Goal: Use online tool/utility: Utilize a website feature to perform a specific function

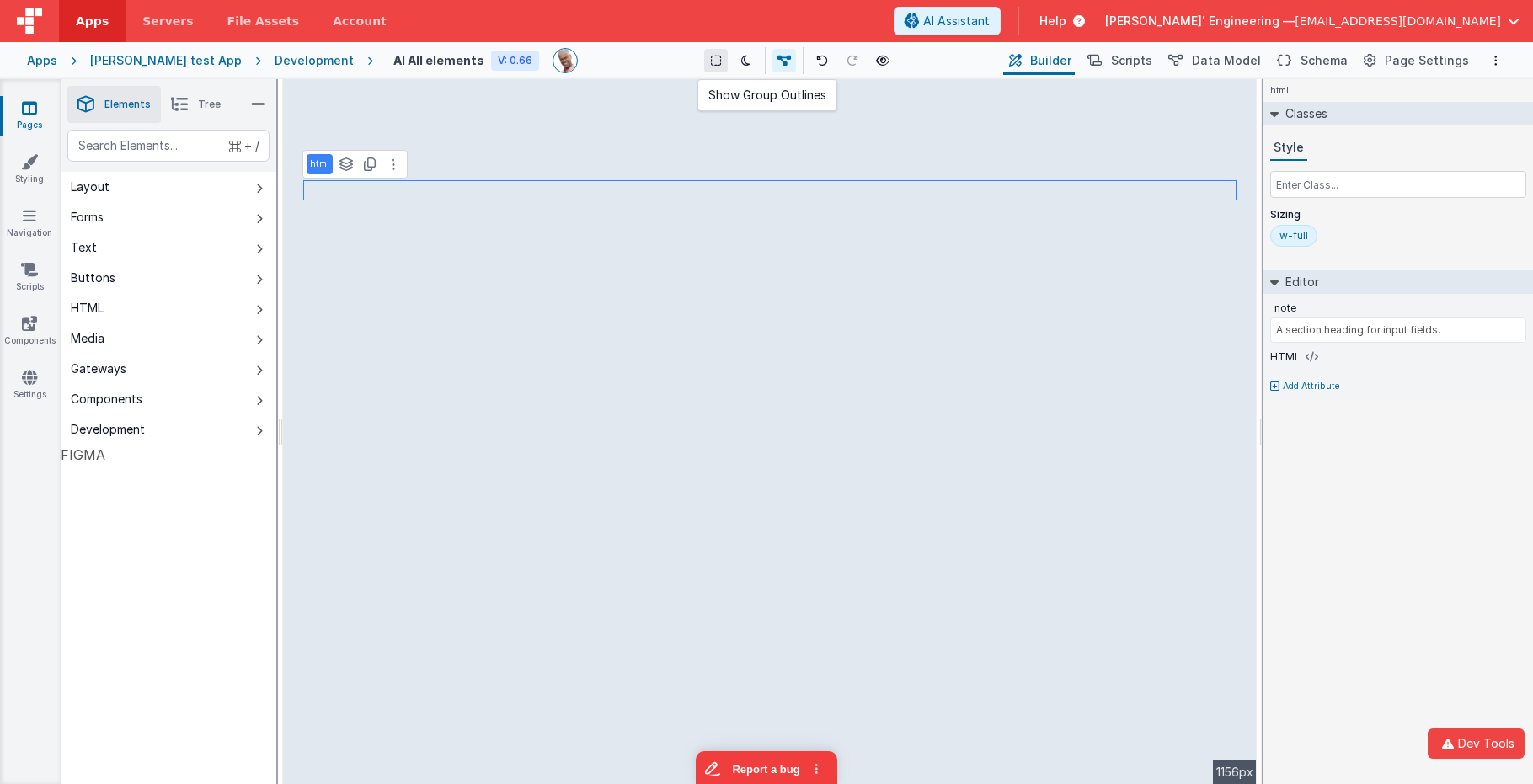
click at [711, 64] on icon at bounding box center [717, 61] width 10 height 12
click at [704, 68] on button at bounding box center [716, 60] width 23 height 23
click at [711, 65] on icon at bounding box center [717, 61] width 10 height 12
click at [701, 89] on div "Saved Duplicating Page" at bounding box center [827, 86] width 1533 height 14
click at [711, 63] on icon at bounding box center [717, 61] width 10 height 12
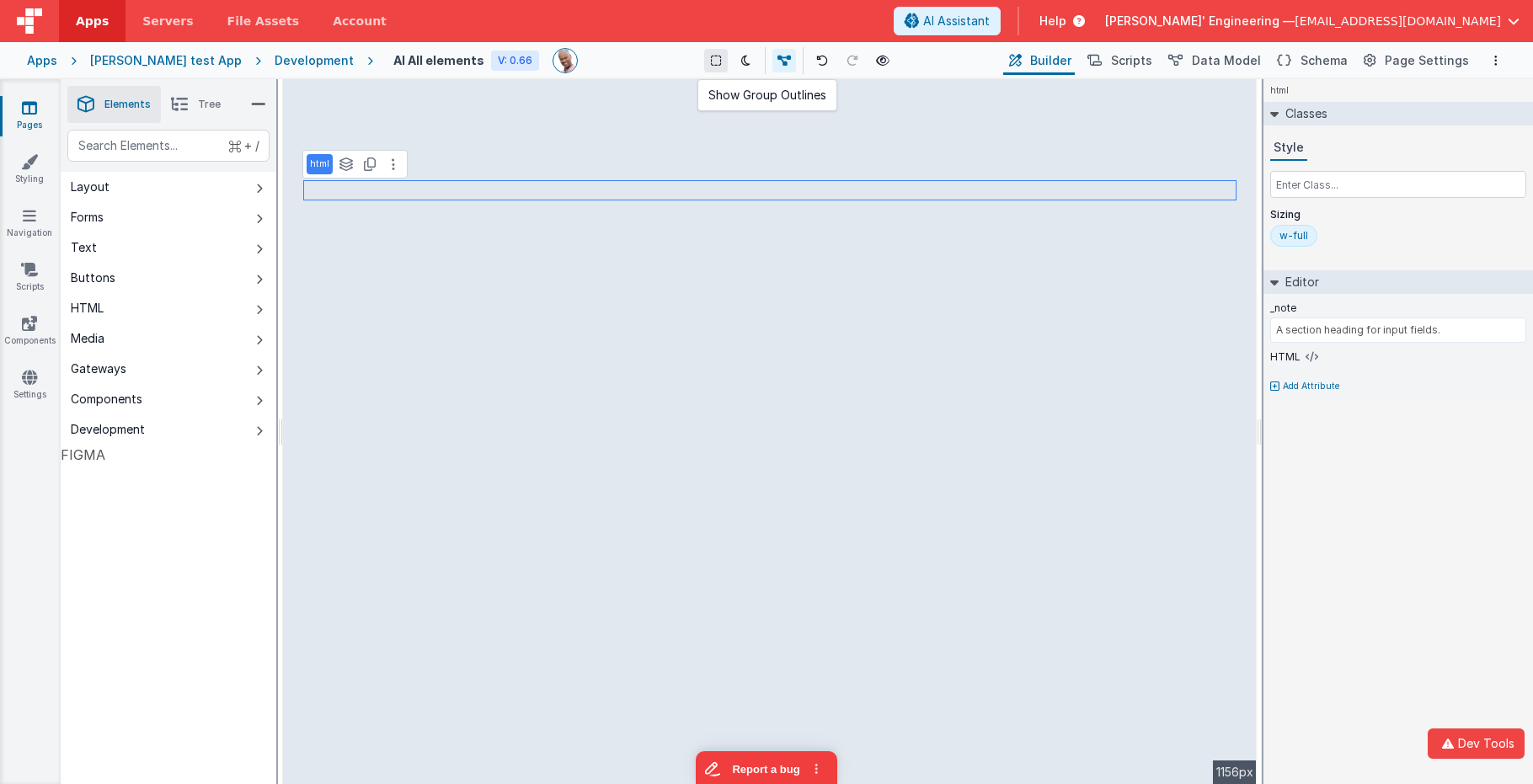
click at [711, 63] on icon at bounding box center [717, 61] width 10 height 12
click at [704, 59] on button at bounding box center [716, 60] width 23 height 23
click at [707, 67] on button at bounding box center [716, 60] width 23 height 23
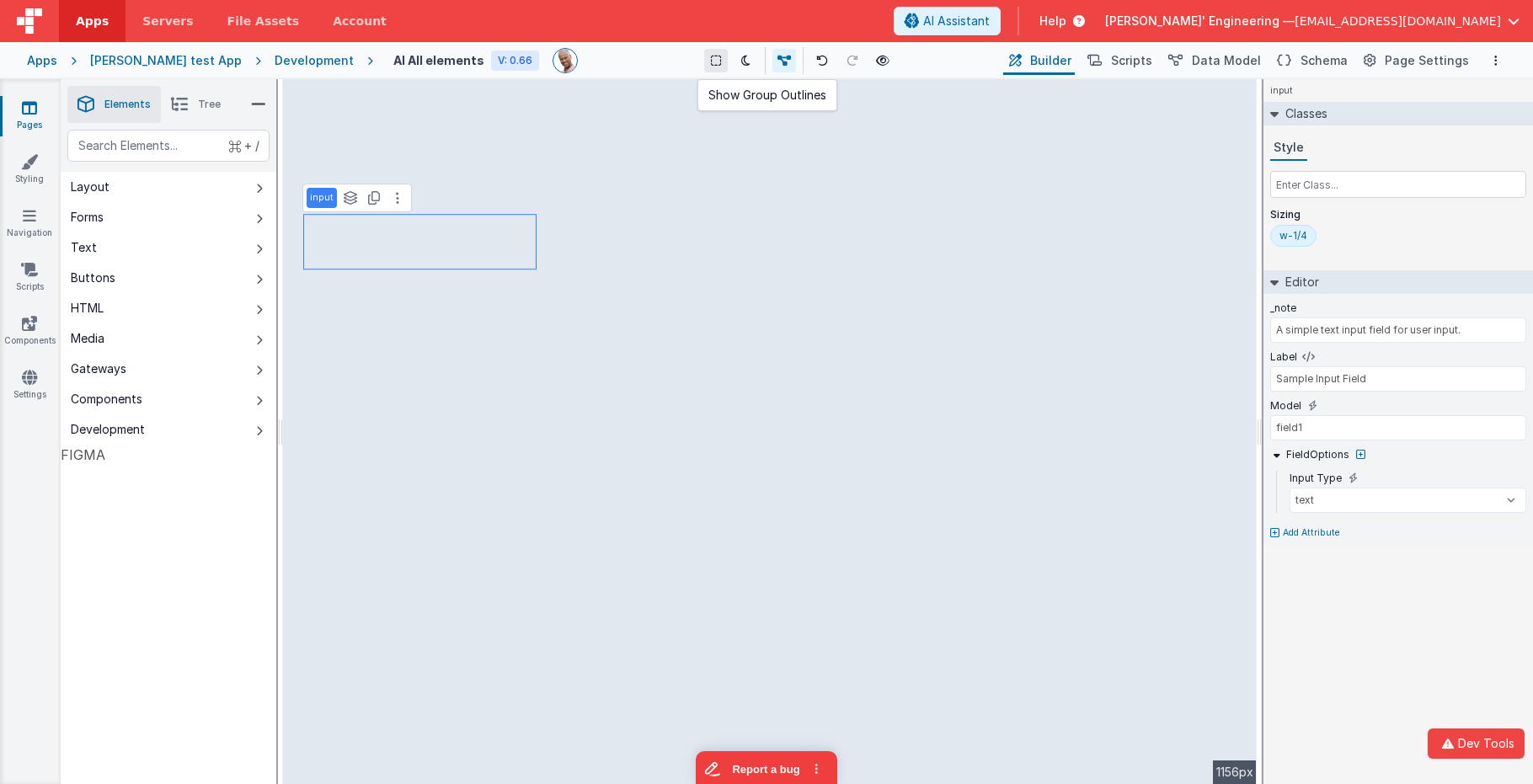
click at [708, 66] on button at bounding box center [716, 60] width 23 height 23
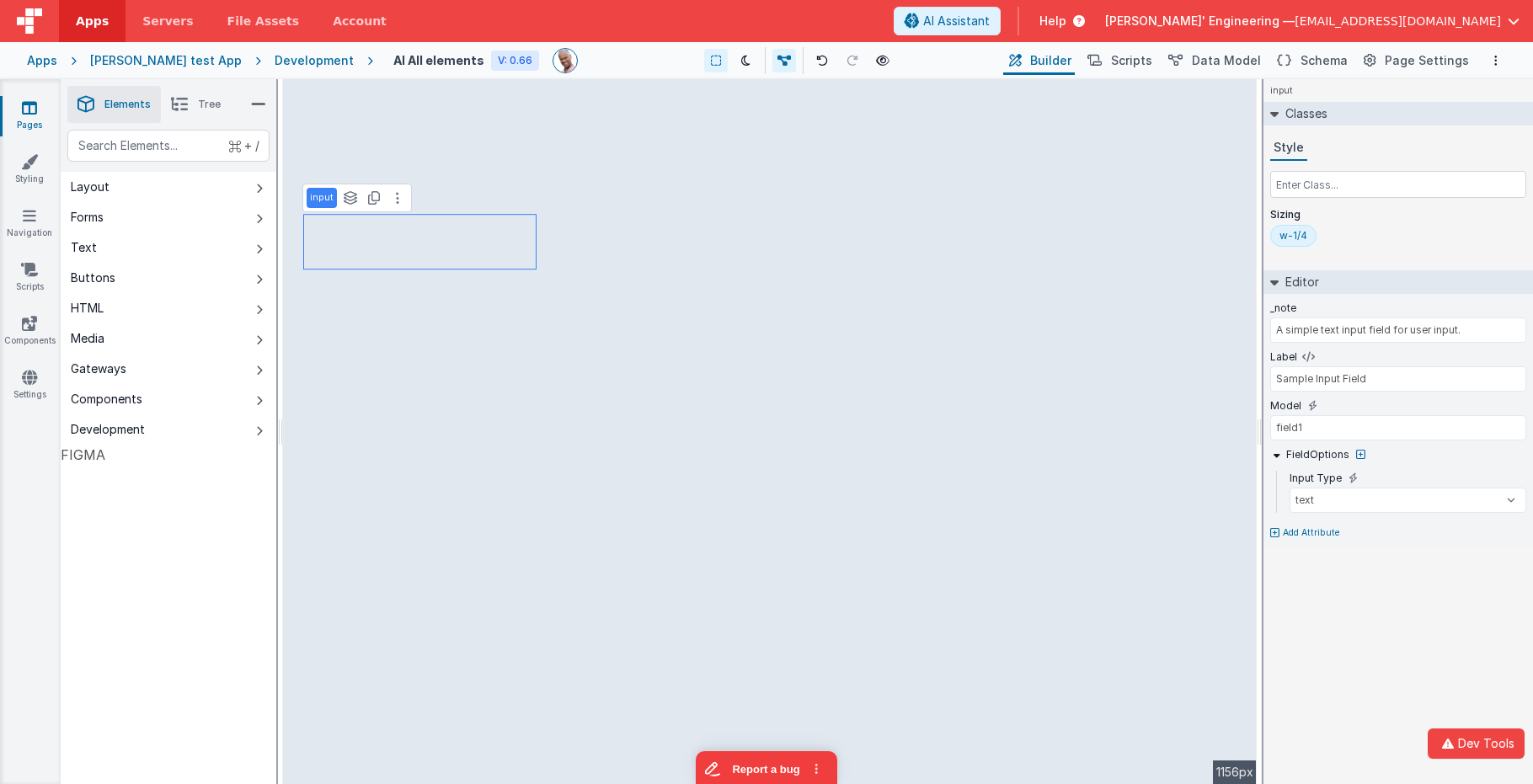
click at [671, 70] on div "Show Group Outlines Toggle Dark Mode Toggle Dev Data Preview Page cmd + b" at bounding box center [796, 60] width 408 height 27
type input "A required field for user's address with Google Places autocomplete."
type input "address"
type input "Type a place or address"
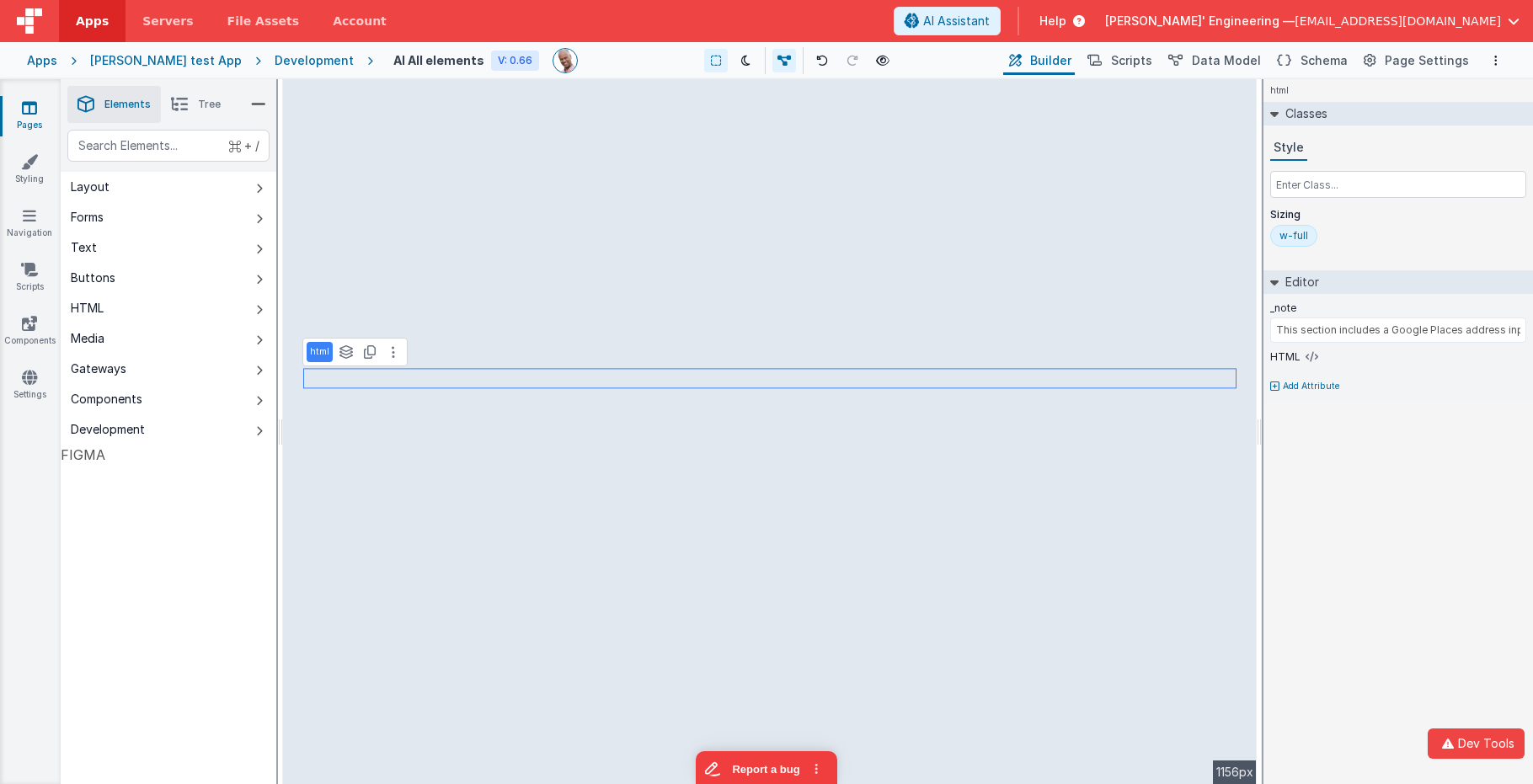
type input "A required field for user's address with Google Places autocomplete."
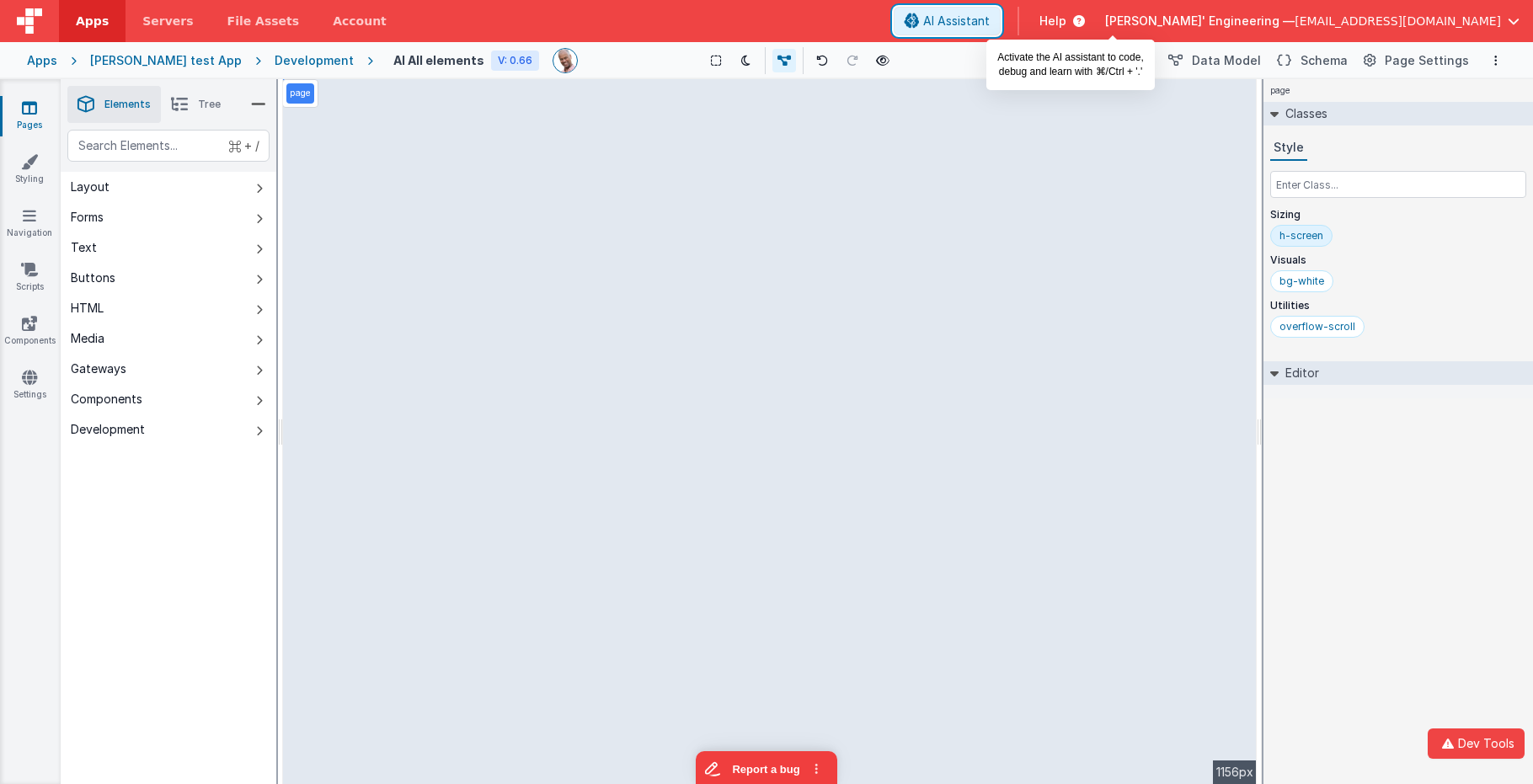
click at [990, 22] on span "AI Assistant" at bounding box center [956, 21] width 67 height 16
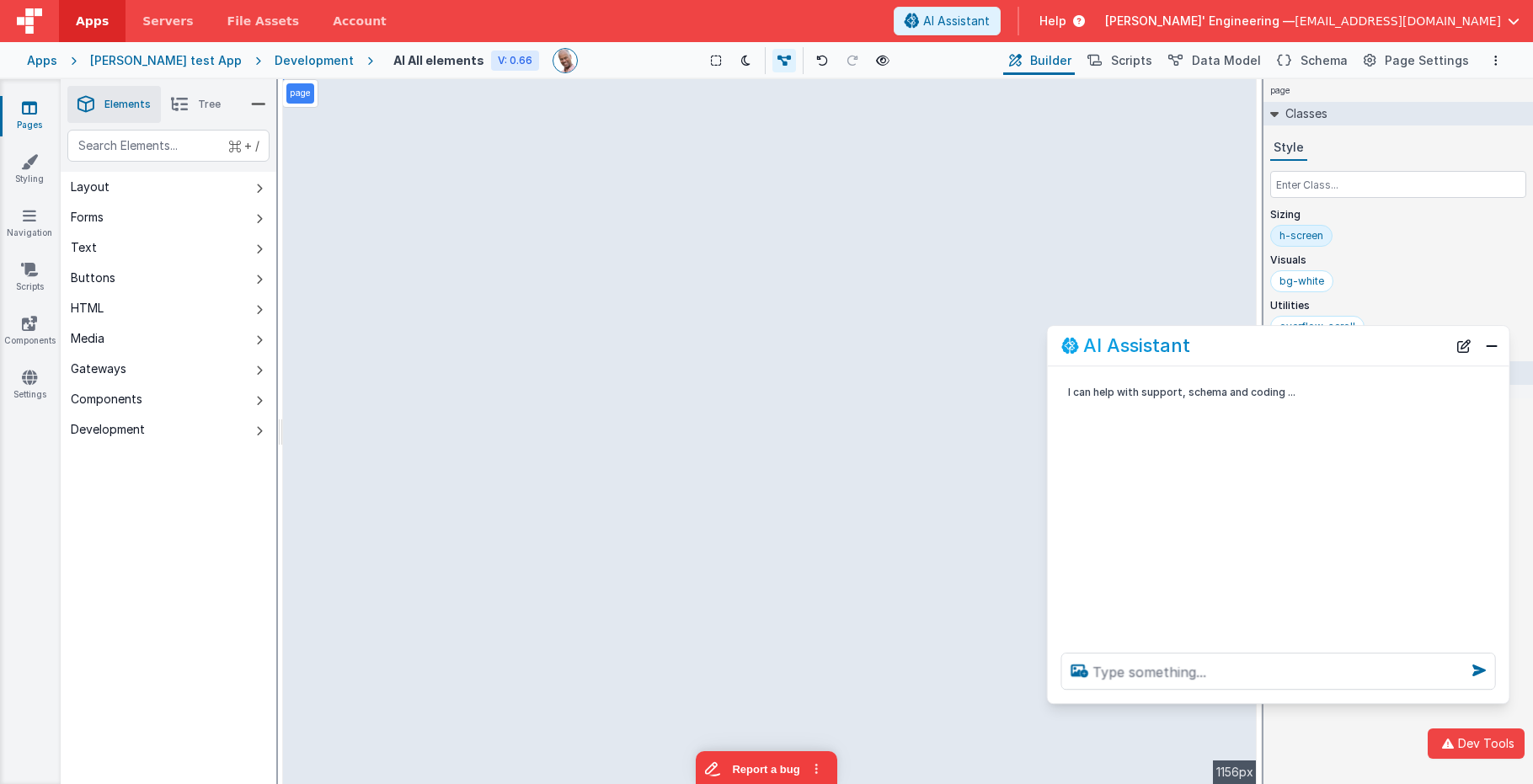
drag, startPoint x: 508, startPoint y: 403, endPoint x: 1357, endPoint y: 355, distance: 850.4
click at [1357, 355] on div "AI Assistant" at bounding box center [1254, 346] width 386 height 20
click at [1473, 352] on button "New Chat" at bounding box center [1463, 346] width 23 height 23
